Goal: Task Accomplishment & Management: Use online tool/utility

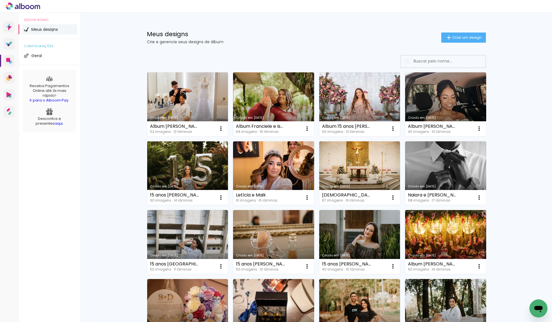
click at [353, 99] on link "Criado em 08/09/25" at bounding box center [359, 104] width 81 height 64
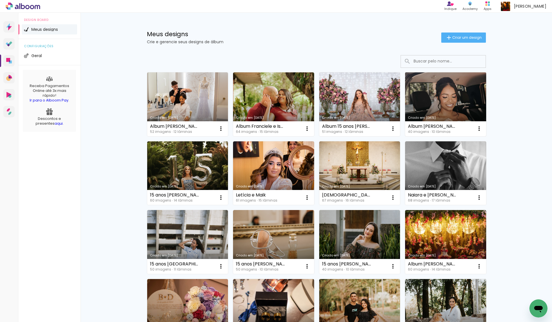
click at [439, 103] on link "Criado em 08/09/25" at bounding box center [445, 104] width 81 height 64
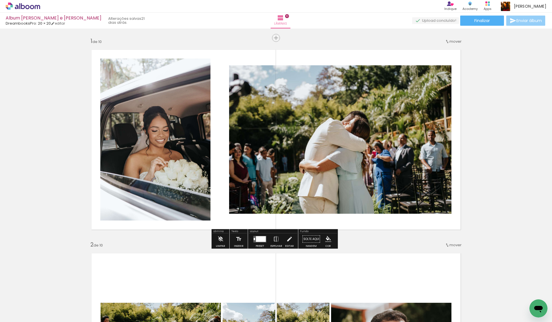
click at [514, 21] on iron-icon at bounding box center [513, 20] width 7 height 7
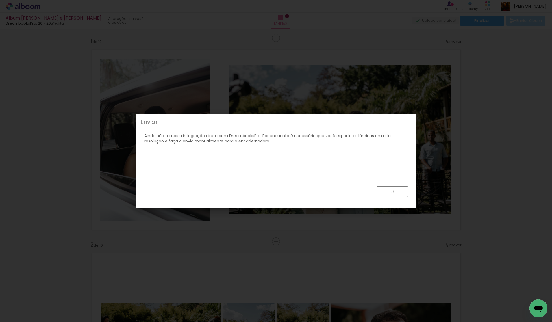
click at [387, 189] on paper-button "ok" at bounding box center [392, 191] width 31 height 11
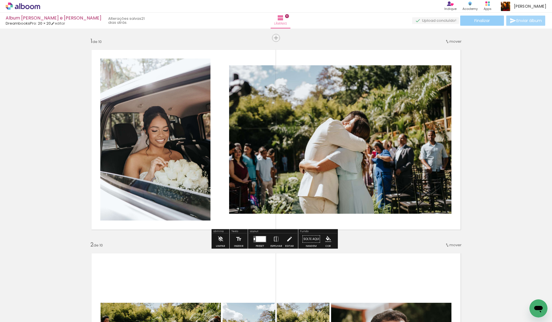
click at [490, 24] on paper-button "Finalizar" at bounding box center [482, 21] width 44 height 10
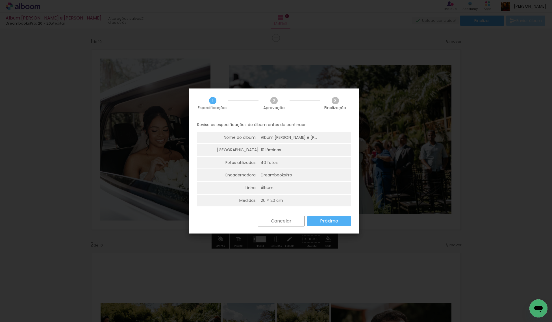
click at [0, 0] on slot "Próximo" at bounding box center [0, 0] width 0 height 0
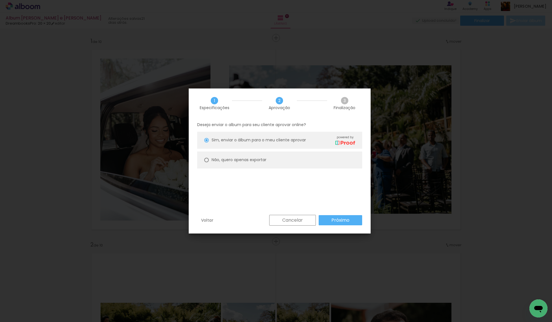
click at [0, 0] on slot "Não, quero apenas exportar" at bounding box center [0, 0] width 0 height 0
type paper-radio-button "on"
click at [351, 222] on paper-button "Próximo" at bounding box center [341, 220] width 44 height 10
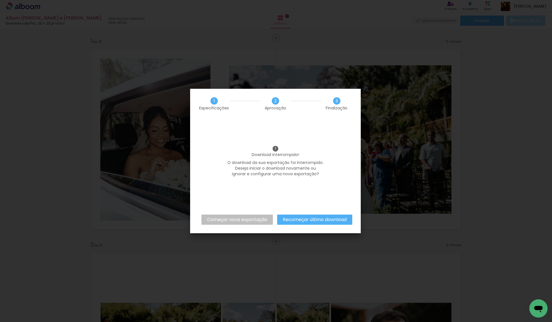
click at [0, 0] on slot "Recomeçar último download" at bounding box center [0, 0] width 0 height 0
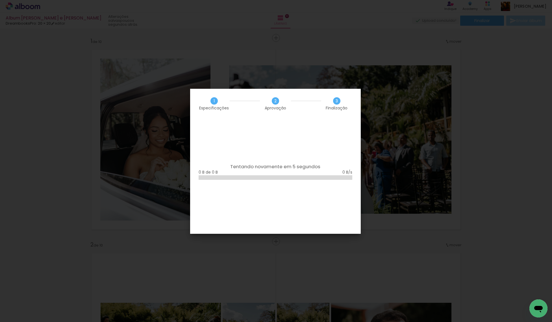
click at [421, 142] on iron-overlay-backdrop at bounding box center [276, 161] width 552 height 322
click at [385, 212] on iron-overlay-backdrop at bounding box center [276, 161] width 552 height 322
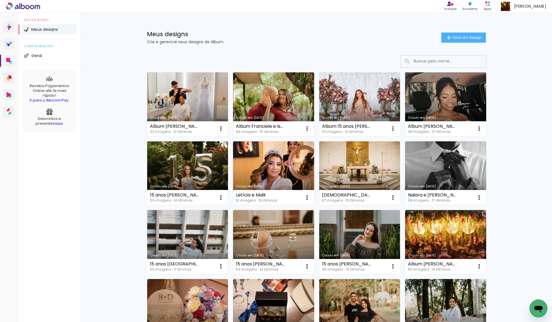
click at [434, 102] on link "Criado em [DATE]" at bounding box center [445, 104] width 81 height 64
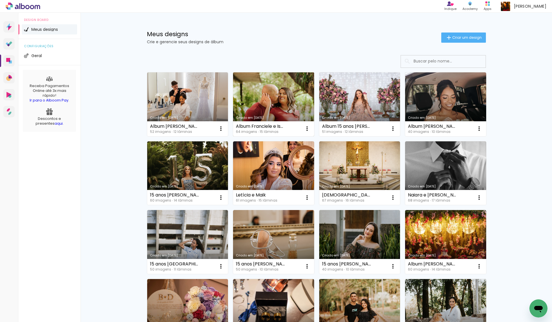
click at [289, 107] on link "Criado em [DATE]" at bounding box center [273, 104] width 81 height 64
